Goal: Task Accomplishment & Management: Manage account settings

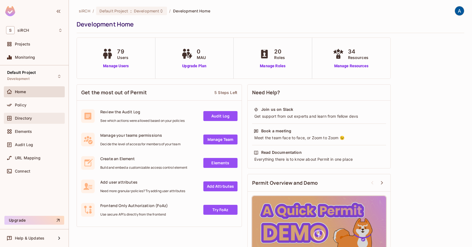
click at [35, 123] on div "Directory" at bounding box center [34, 118] width 61 height 11
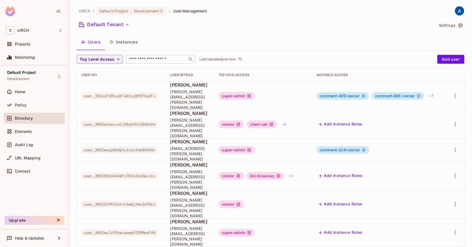
click at [148, 56] on div "​" at bounding box center [160, 59] width 69 height 9
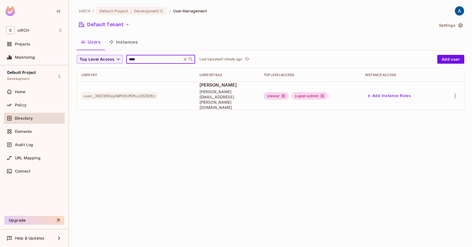
type input "****"
click at [324, 93] on div "super-admin" at bounding box center [310, 96] width 36 height 8
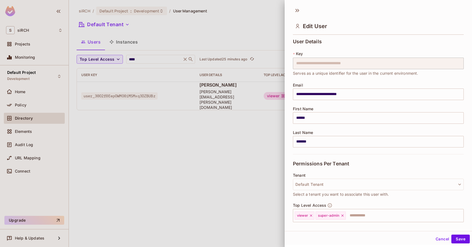
click at [438, 239] on button "Cancel" at bounding box center [443, 239] width 18 height 9
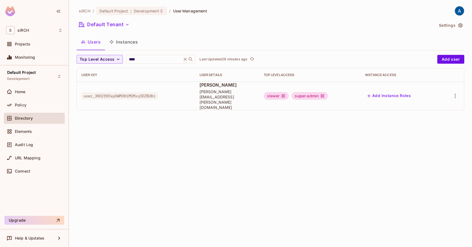
click at [125, 43] on button "Instances" at bounding box center [123, 42] width 37 height 14
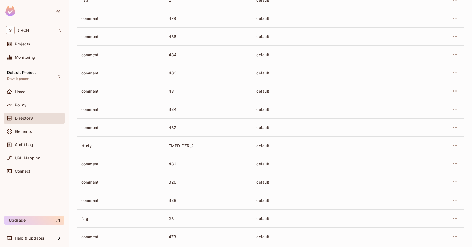
scroll to position [138, 0]
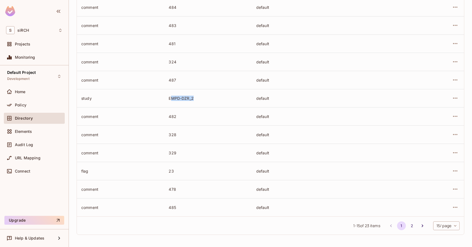
drag, startPoint x: 200, startPoint y: 97, endPoint x: 171, endPoint y: 97, distance: 29.0
click at [171, 97] on div "EMPD-DZR_2" at bounding box center [208, 98] width 79 height 5
click at [181, 101] on td "EMPD-DZR_2" at bounding box center [207, 98] width 87 height 18
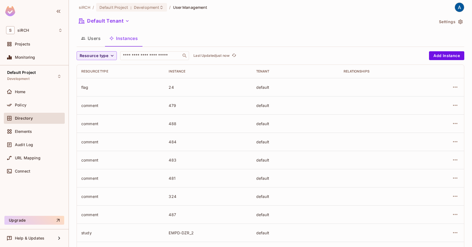
scroll to position [0, 0]
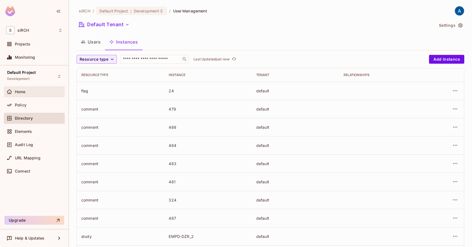
click at [26, 92] on div "Home" at bounding box center [39, 92] width 48 height 4
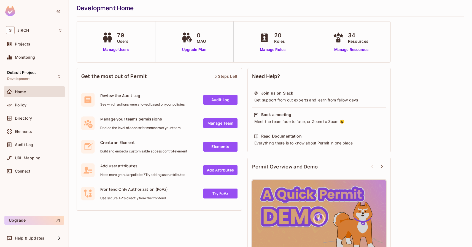
scroll to position [17, 0]
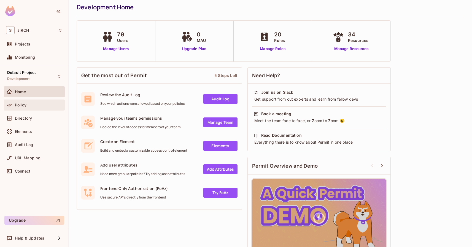
click at [29, 104] on div "Policy" at bounding box center [39, 105] width 48 height 4
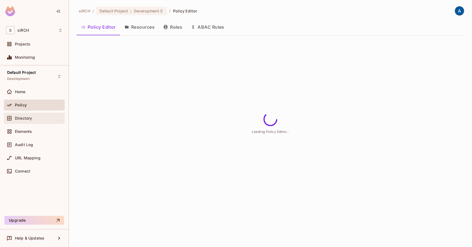
click at [30, 121] on div "Directory" at bounding box center [34, 118] width 57 height 7
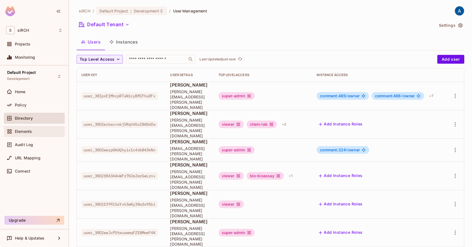
click at [29, 131] on span "Elements" at bounding box center [23, 131] width 17 height 4
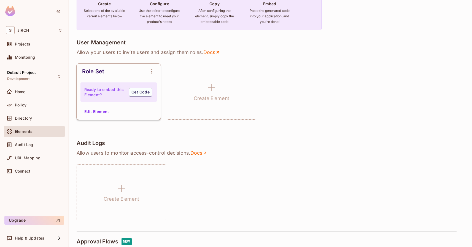
scroll to position [185, 0]
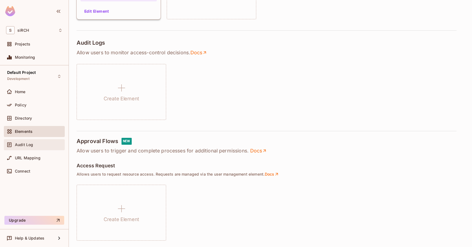
click at [30, 147] on div "Audit Log" at bounding box center [34, 144] width 57 height 7
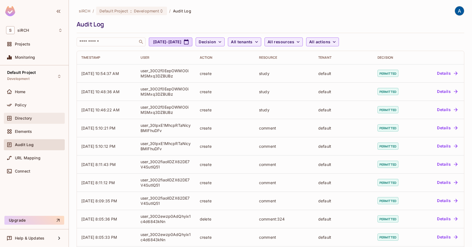
click at [24, 121] on div "Directory" at bounding box center [34, 118] width 57 height 7
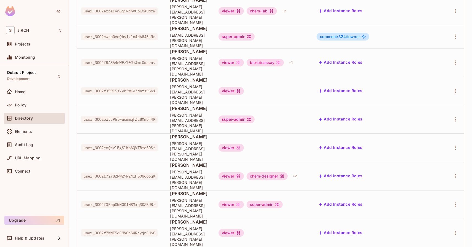
scroll to position [113, 0]
click at [283, 201] on div "super-admin" at bounding box center [265, 205] width 36 height 8
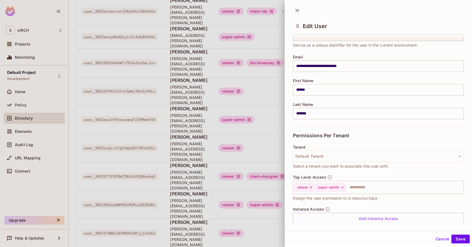
scroll to position [46, 0]
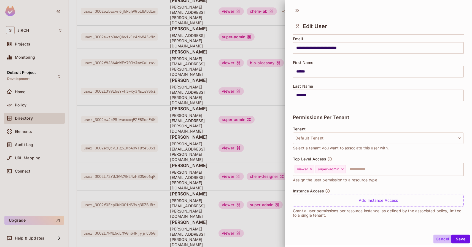
click at [445, 239] on button "Cancel" at bounding box center [443, 239] width 18 height 9
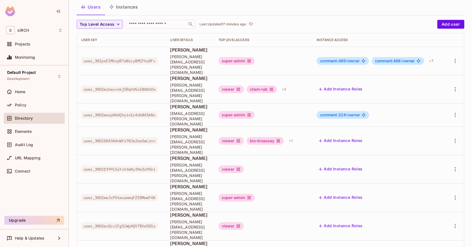
scroll to position [0, 0]
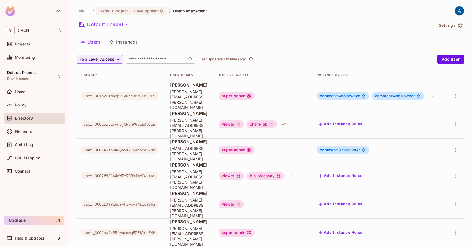
click at [153, 59] on input "text" at bounding box center [157, 60] width 58 height 6
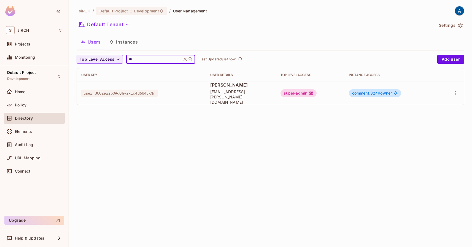
type input "*"
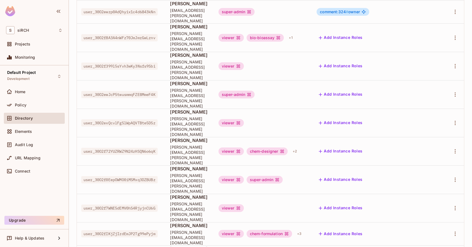
scroll to position [135, 0]
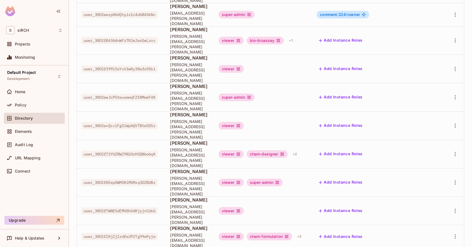
click at [359, 178] on button "Add Instance Roles" at bounding box center [341, 182] width 48 height 9
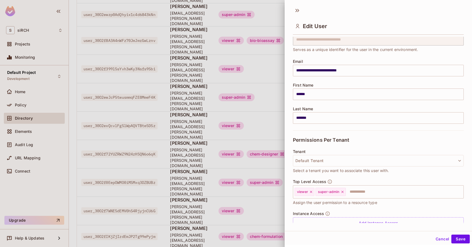
scroll to position [46, 0]
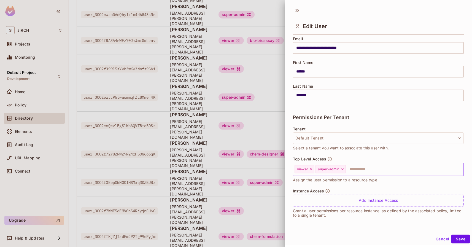
click at [311, 170] on icon at bounding box center [311, 169] width 4 height 4
click at [464, 238] on button "Save" at bounding box center [461, 238] width 18 height 9
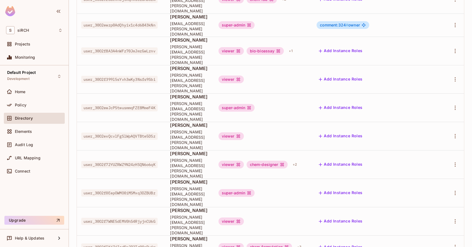
scroll to position [124, 0]
